Goal: Information Seeking & Learning: Learn about a topic

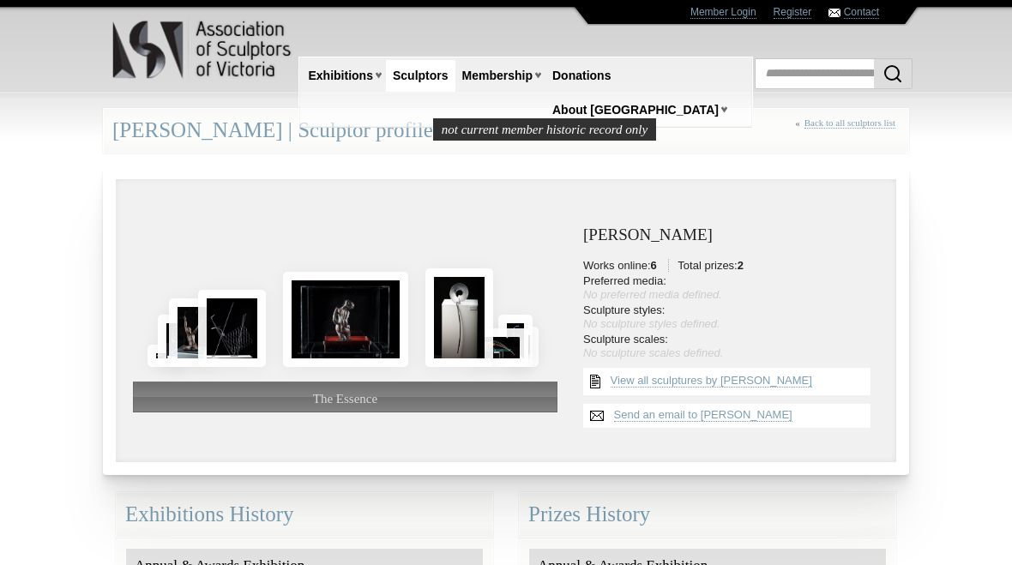
click at [329, 317] on img at bounding box center [345, 319] width 125 height 95
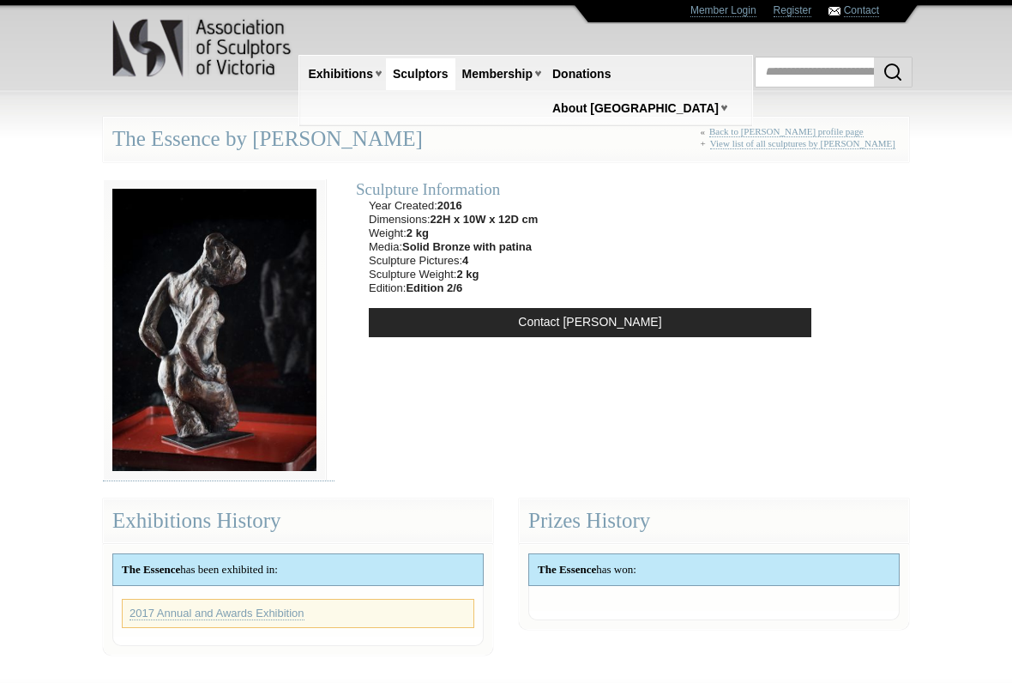
scroll to position [3, 0]
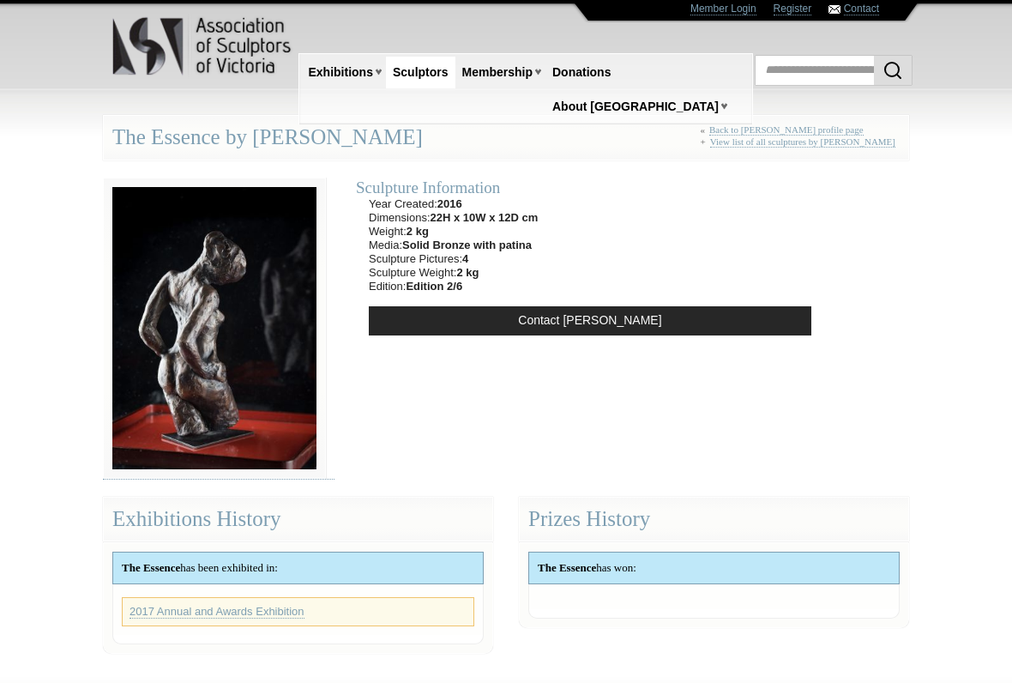
click at [192, 564] on link "2017 Annual and Awards Exhibition" at bounding box center [217, 612] width 175 height 14
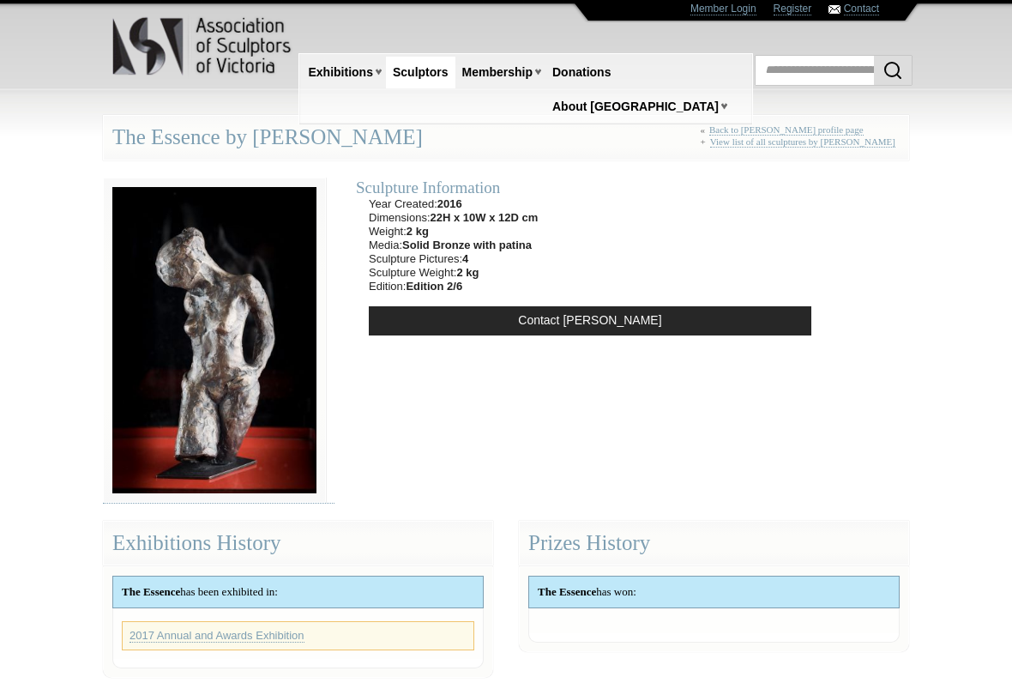
click at [57, 305] on body "Toggle navigation Association of Sculptors of [GEOGRAPHIC_DATA] Home Exhibition…" at bounding box center [506, 338] width 1012 height 683
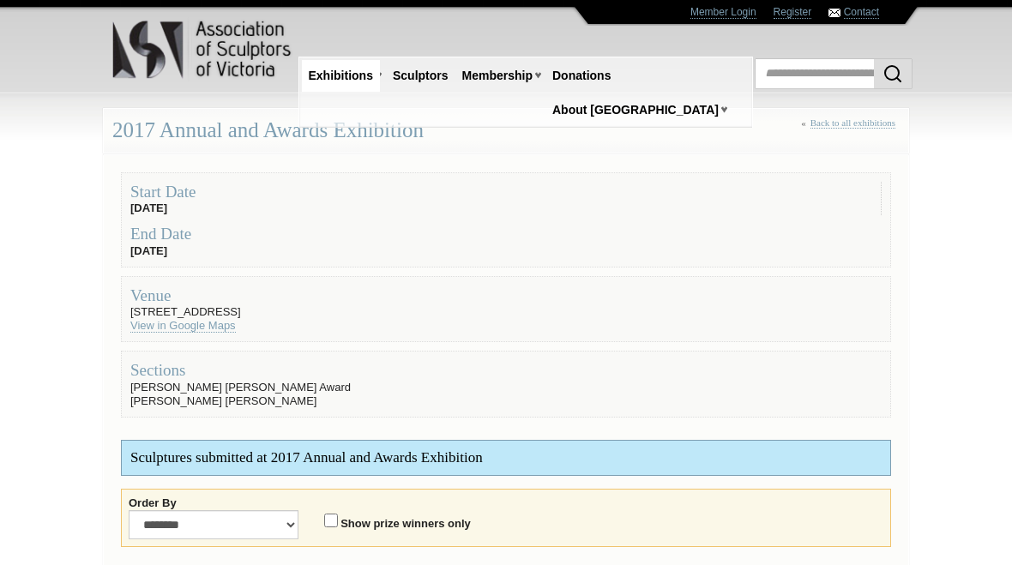
click at [78, 311] on body "Toggle navigation Association of Sculptors of [GEOGRAPHIC_DATA] Home Exhibition…" at bounding box center [506, 282] width 1012 height 565
click at [146, 525] on select "**********" at bounding box center [214, 524] width 170 height 29
